Goal: Transaction & Acquisition: Purchase product/service

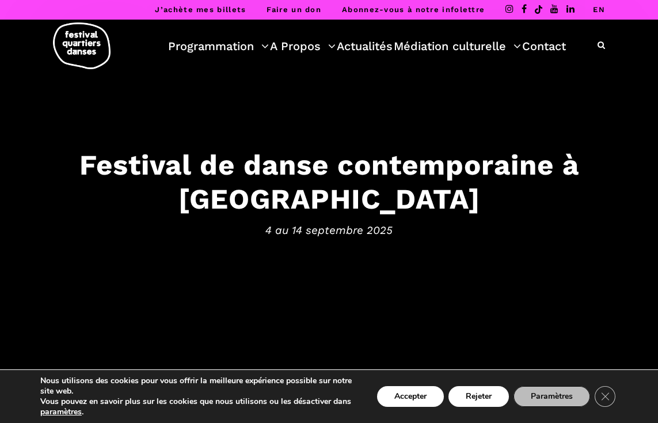
click at [595, 9] on link "EN" at bounding box center [599, 9] width 12 height 9
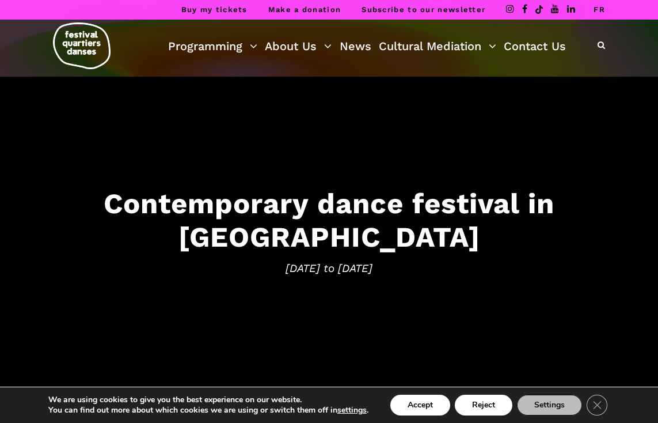
scroll to position [693, 0]
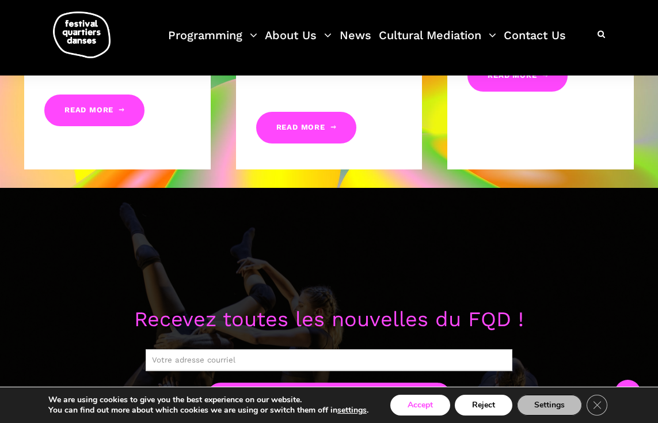
click at [423, 408] on button "Accept" at bounding box center [420, 404] width 60 height 21
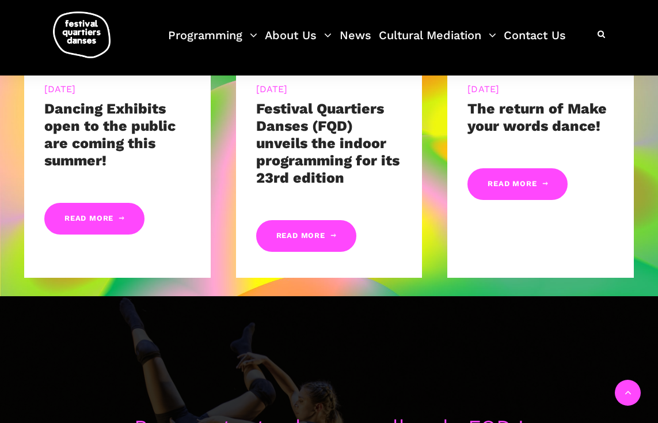
scroll to position [462, 0]
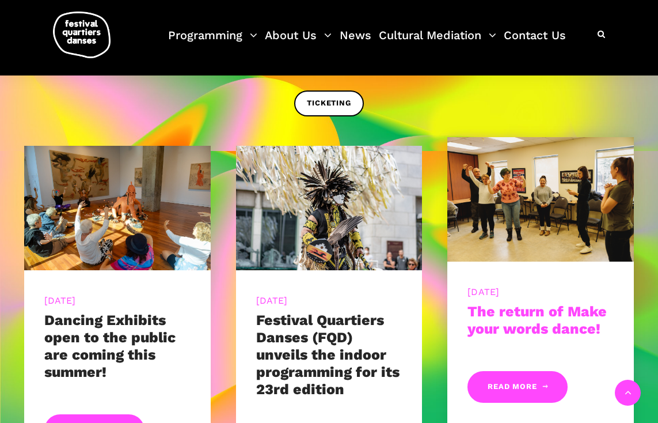
scroll to position [370, 0]
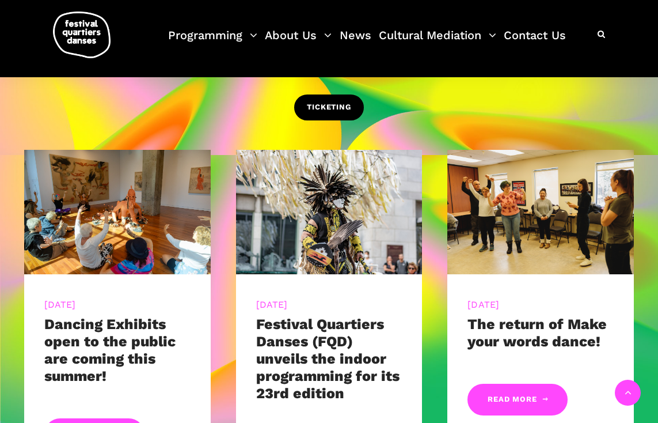
click at [344, 102] on span "TICKETING" at bounding box center [329, 107] width 44 height 12
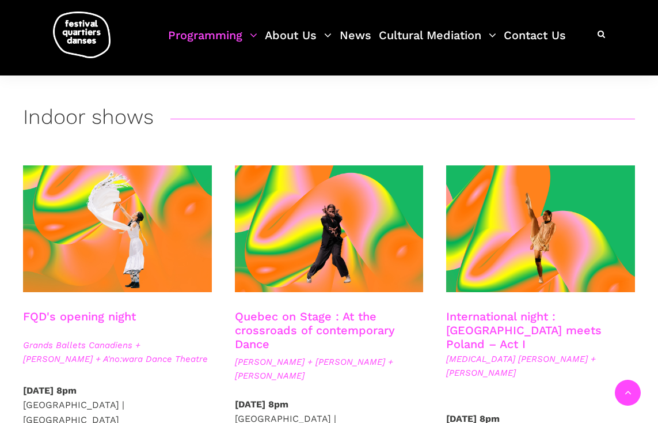
scroll to position [263, 0]
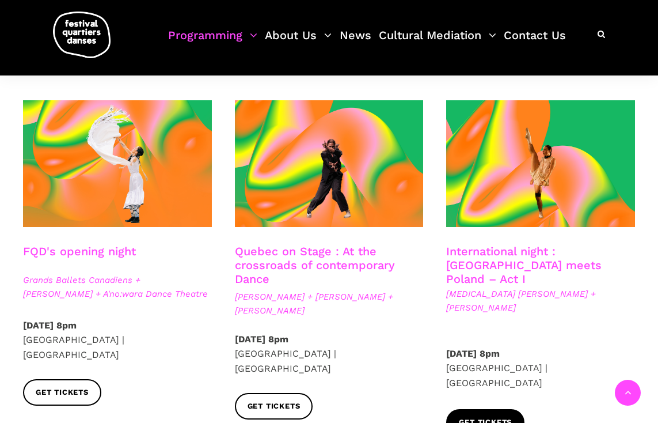
click at [485, 416] on span "Get tickets" at bounding box center [485, 422] width 53 height 12
